Goal: Transaction & Acquisition: Book appointment/travel/reservation

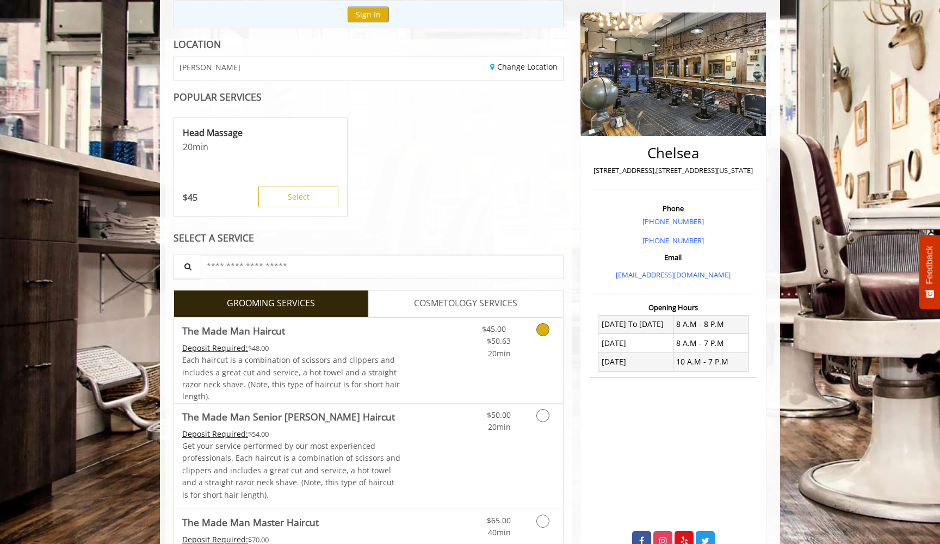
click at [488, 352] on span "20min" at bounding box center [499, 353] width 23 height 10
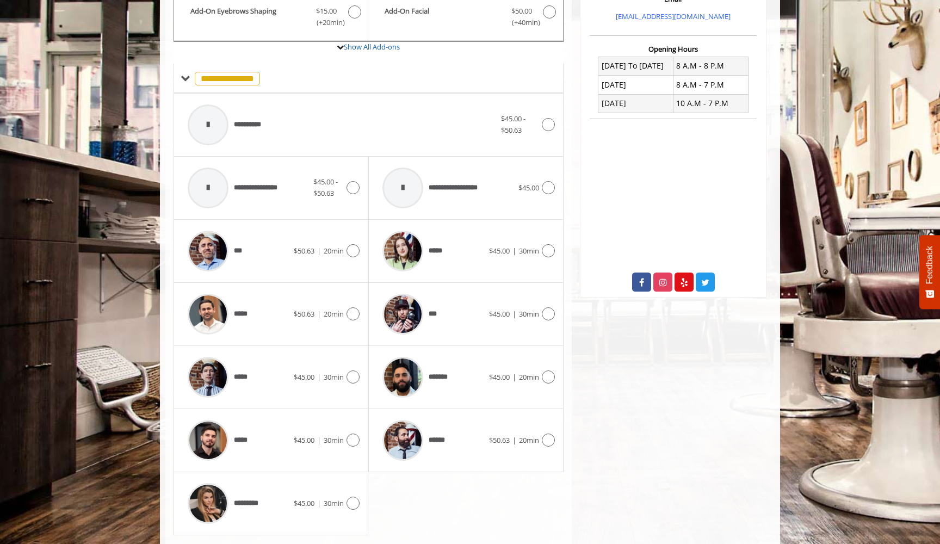
scroll to position [386, 0]
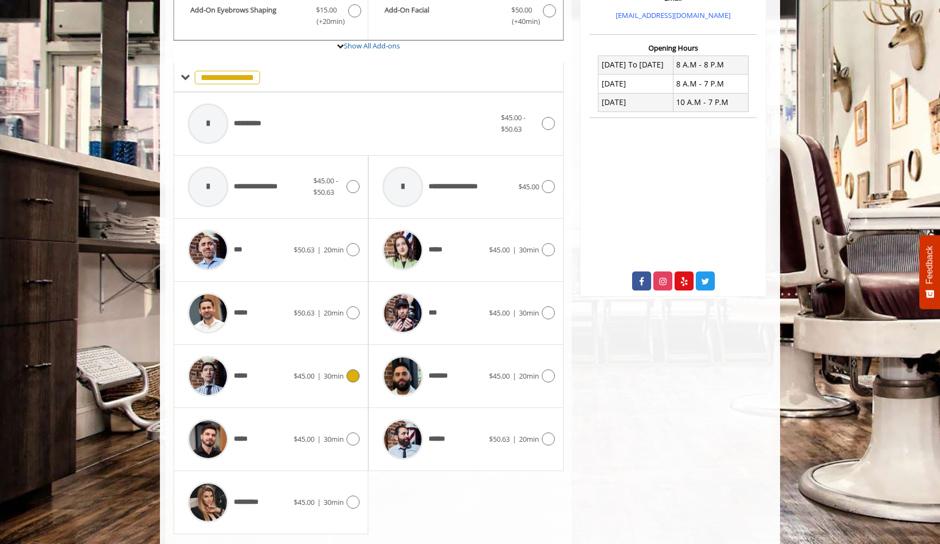
click at [311, 371] on span "$45.00" at bounding box center [304, 376] width 21 height 10
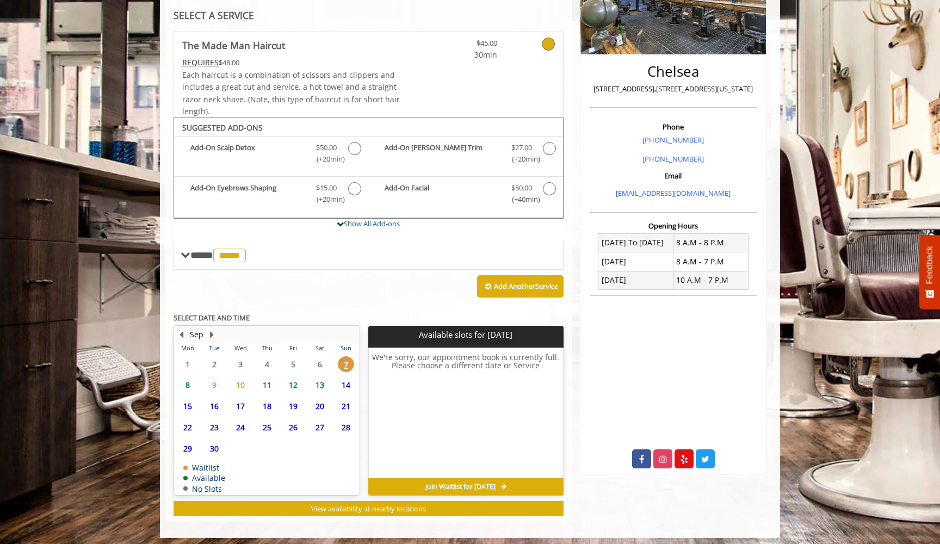
scroll to position [208, 0]
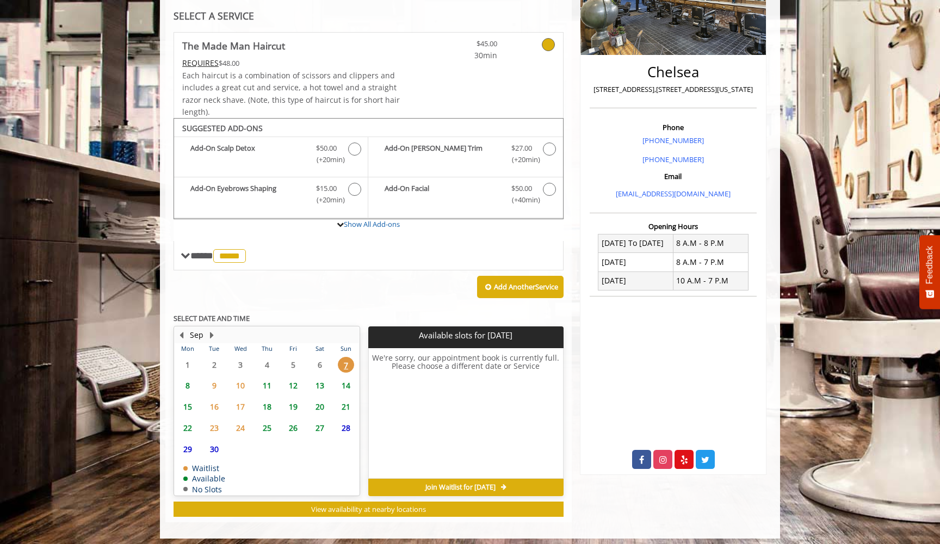
click at [190, 381] on span "8" at bounding box center [187, 385] width 16 height 16
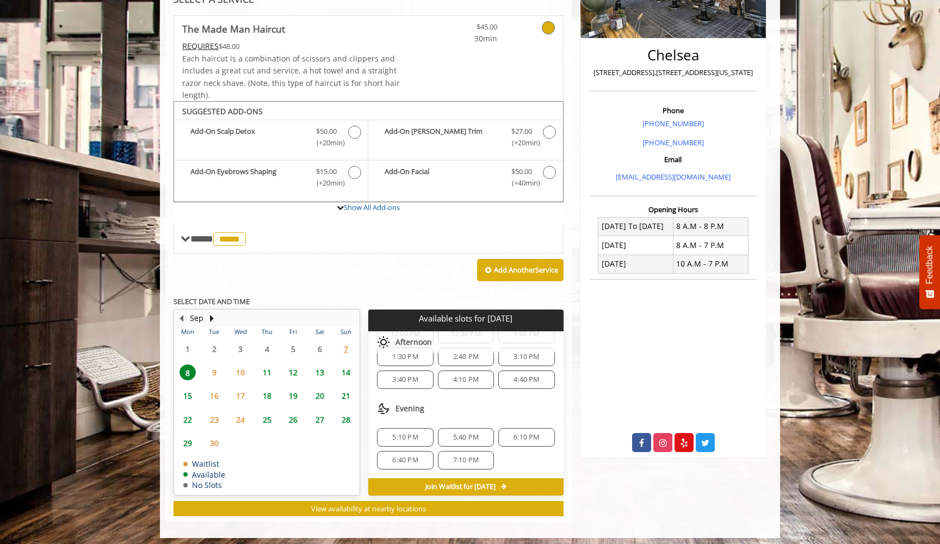
scroll to position [224, 0]
click at [506, 437] on div "6:10 PM" at bounding box center [526, 438] width 56 height 18
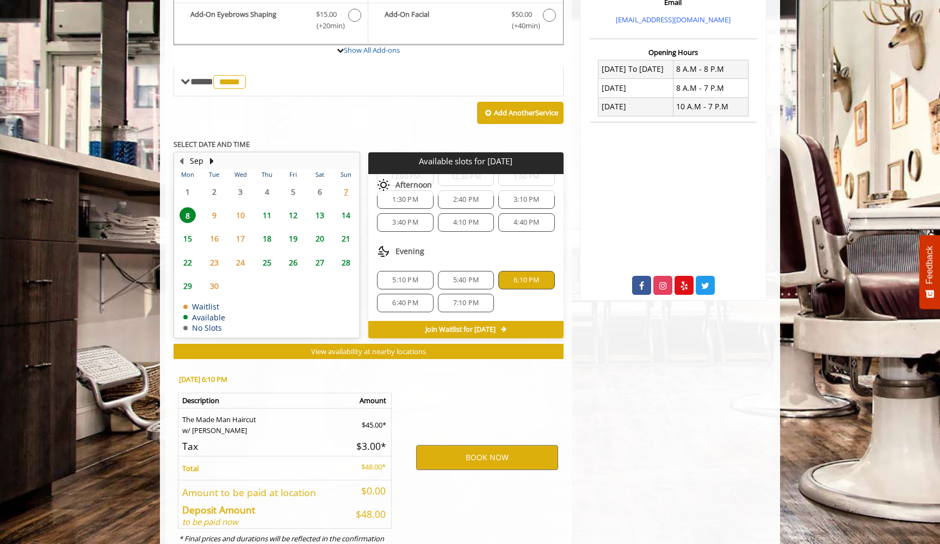
scroll to position [418, 0]
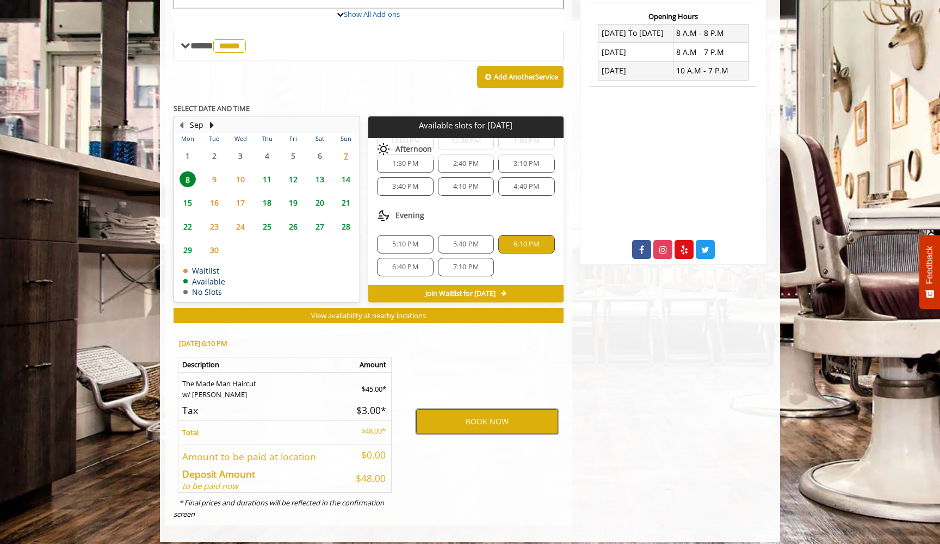
click at [504, 417] on button "BOOK NOW" at bounding box center [487, 421] width 142 height 25
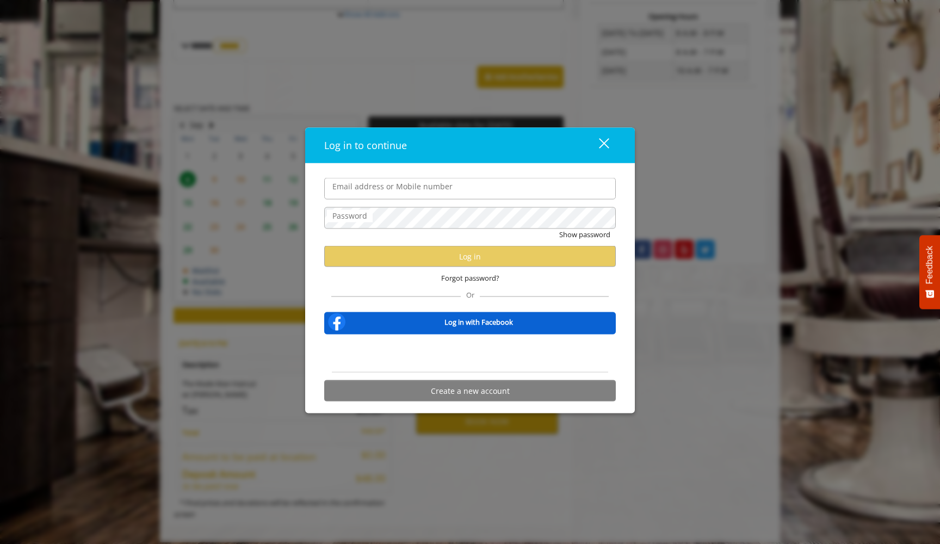
click at [406, 198] on input "Email address or Mobile number" at bounding box center [469, 189] width 291 height 22
type input "**********"
click at [458, 360] on div "Sign in with Google. Opens in new tab" at bounding box center [470, 354] width 100 height 24
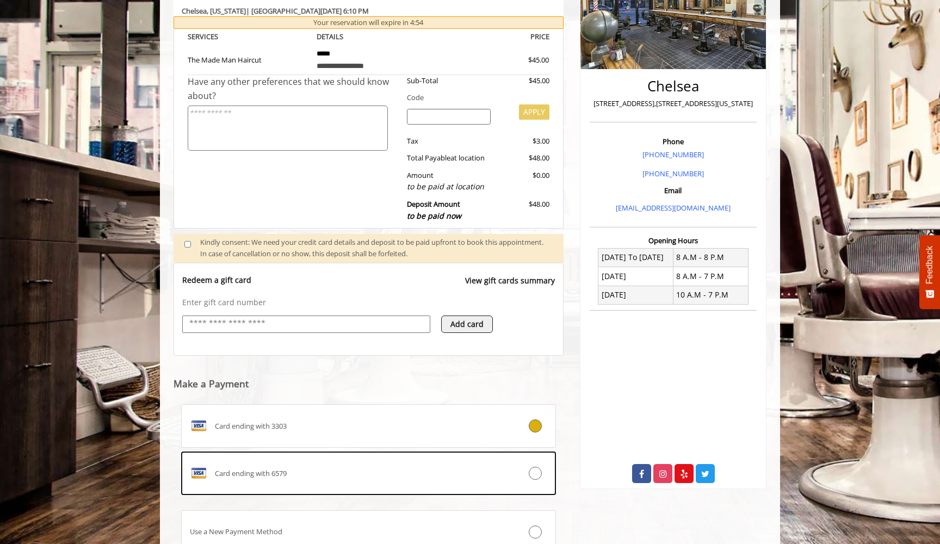
scroll to position [201, 0]
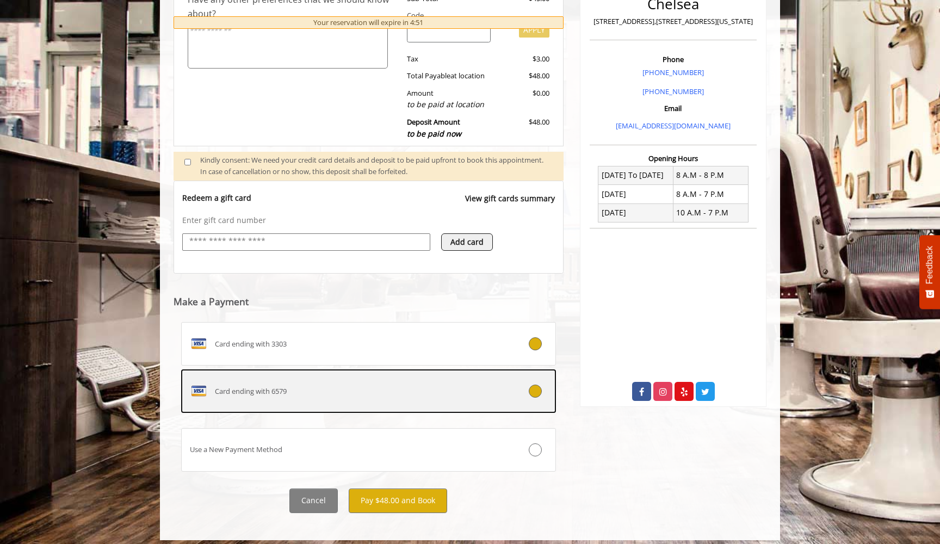
click at [457, 382] on div "Card ending with 6579" at bounding box center [337, 390] width 311 height 17
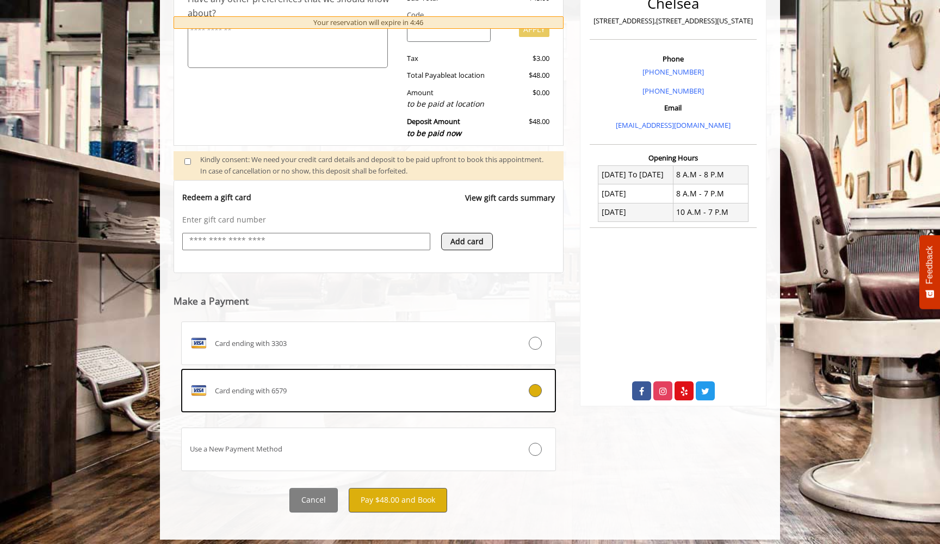
scroll to position [276, 0]
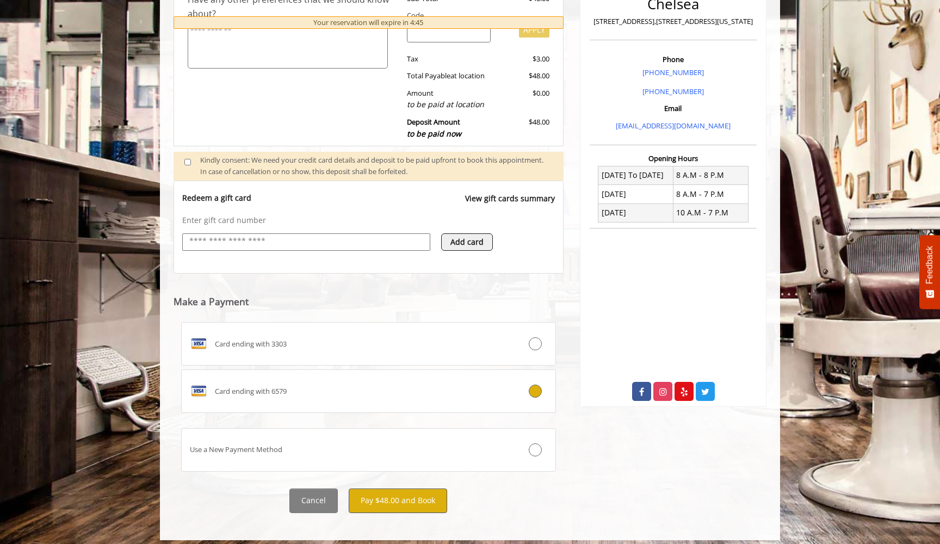
click at [422, 492] on button "Pay $48.00 and Book" at bounding box center [398, 500] width 98 height 24
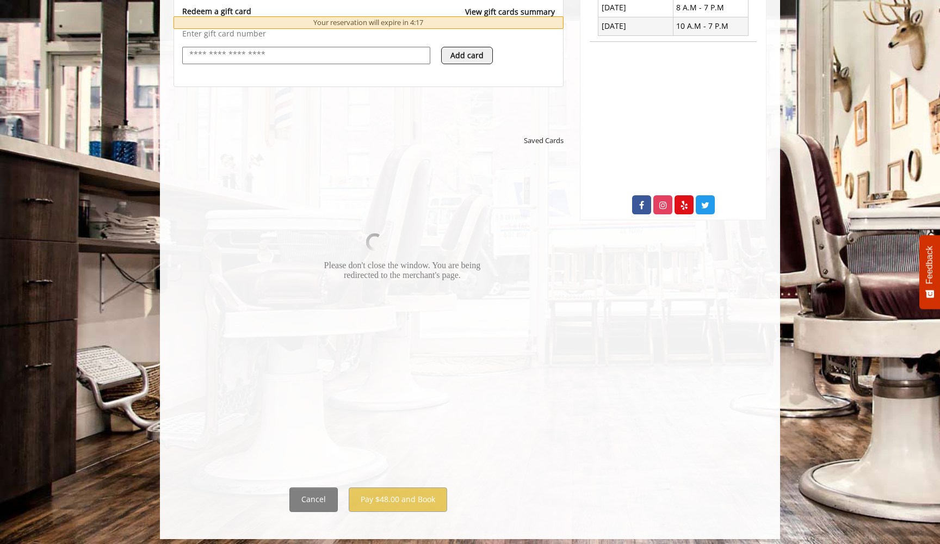
scroll to position [461, 0]
